Goal: Find specific page/section: Find specific page/section

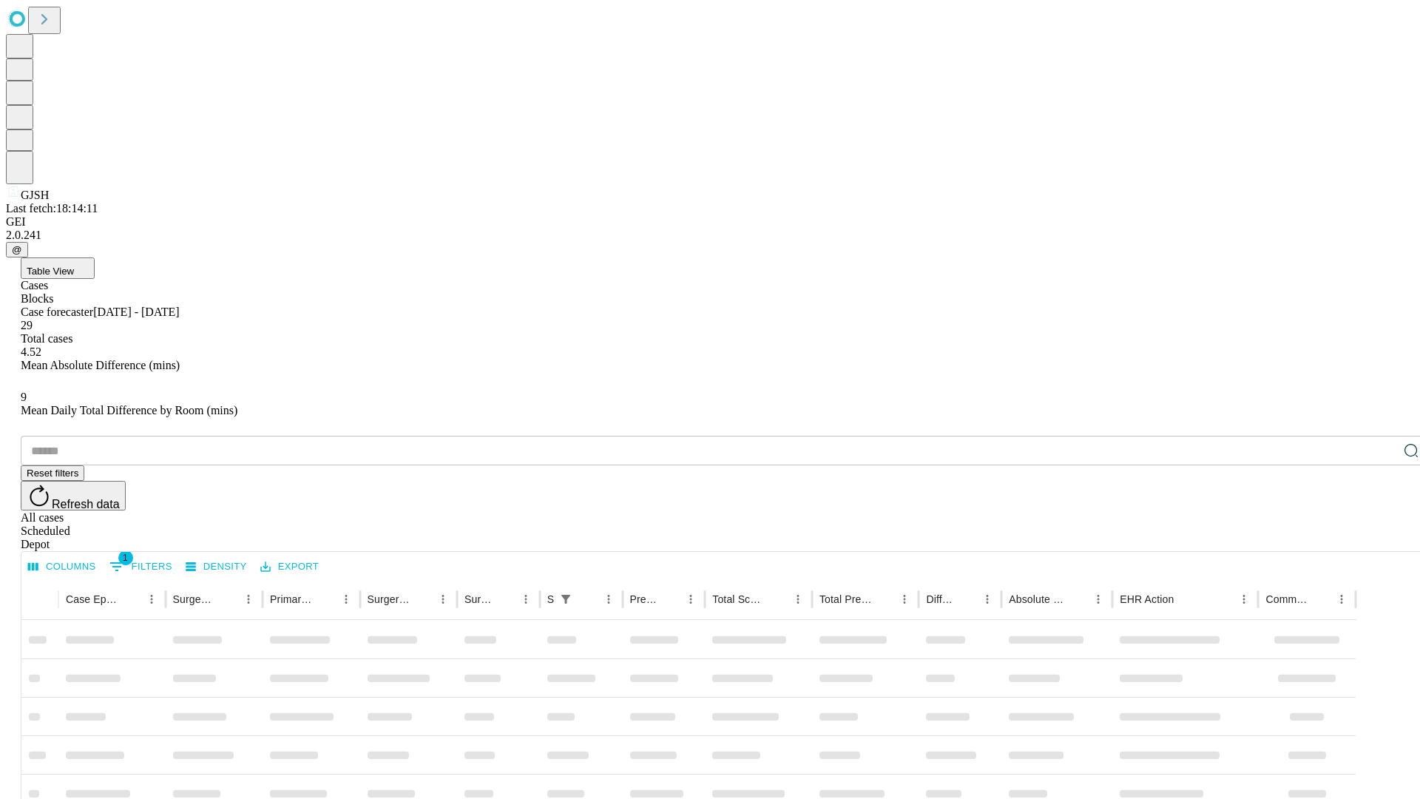
click at [1382, 538] on div "Depot" at bounding box center [725, 544] width 1409 height 13
